Goal: Go to known website: Access a specific website the user already knows

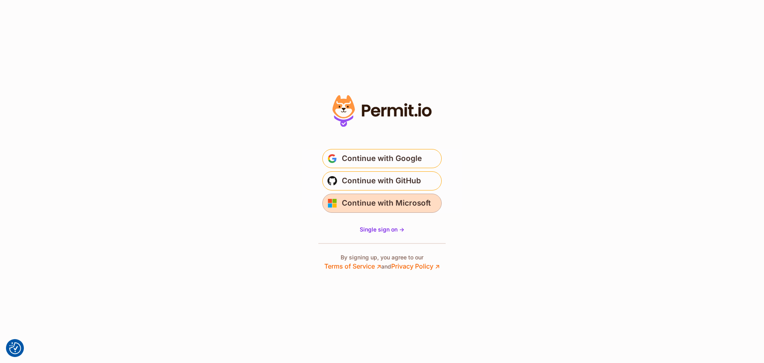
click at [382, 205] on span "Continue with Microsoft" at bounding box center [386, 203] width 89 height 13
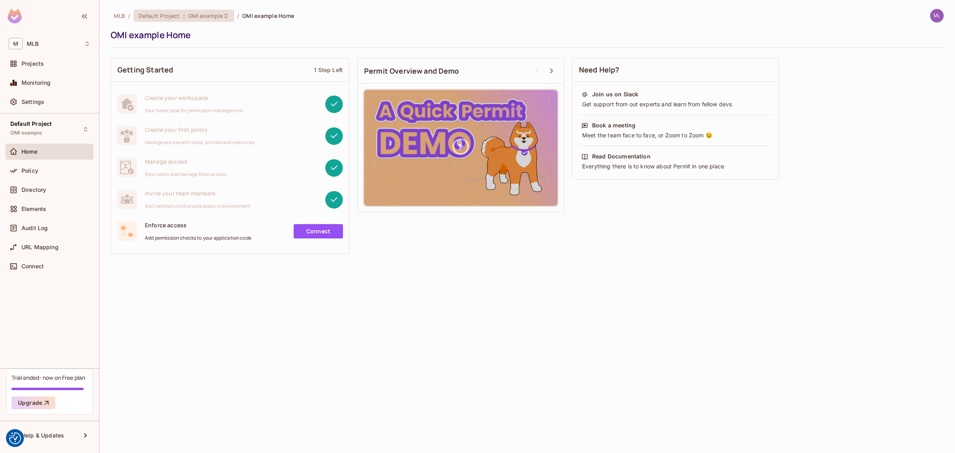
click at [226, 17] on icon at bounding box center [225, 15] width 3 height 5
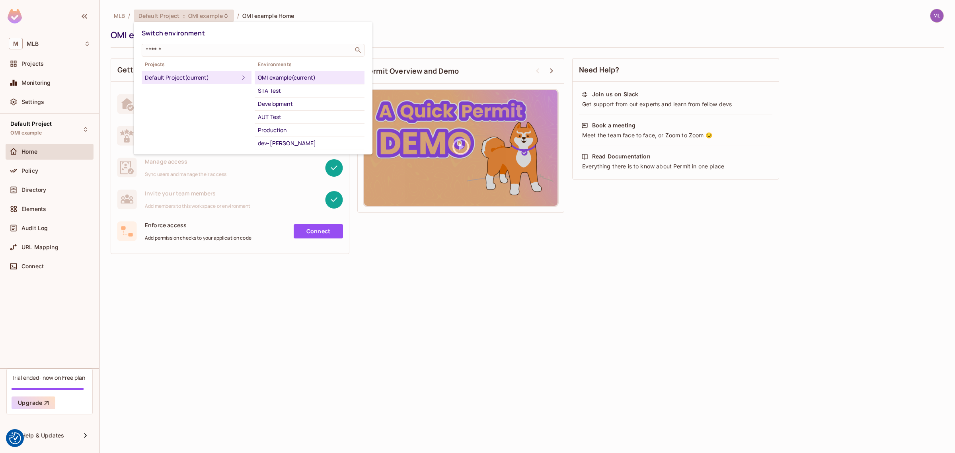
click at [402, 26] on div at bounding box center [477, 226] width 955 height 453
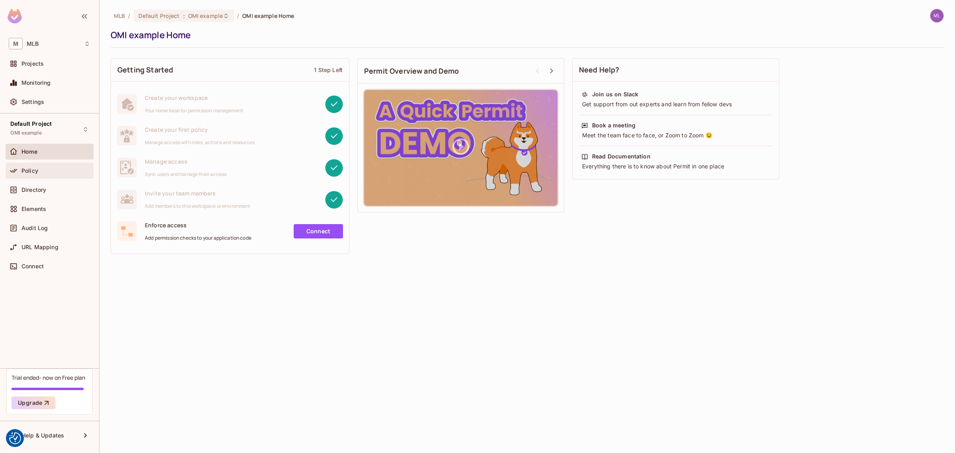
click at [55, 171] on div "Policy" at bounding box center [55, 171] width 69 height 6
